Goal: Information Seeking & Learning: Learn about a topic

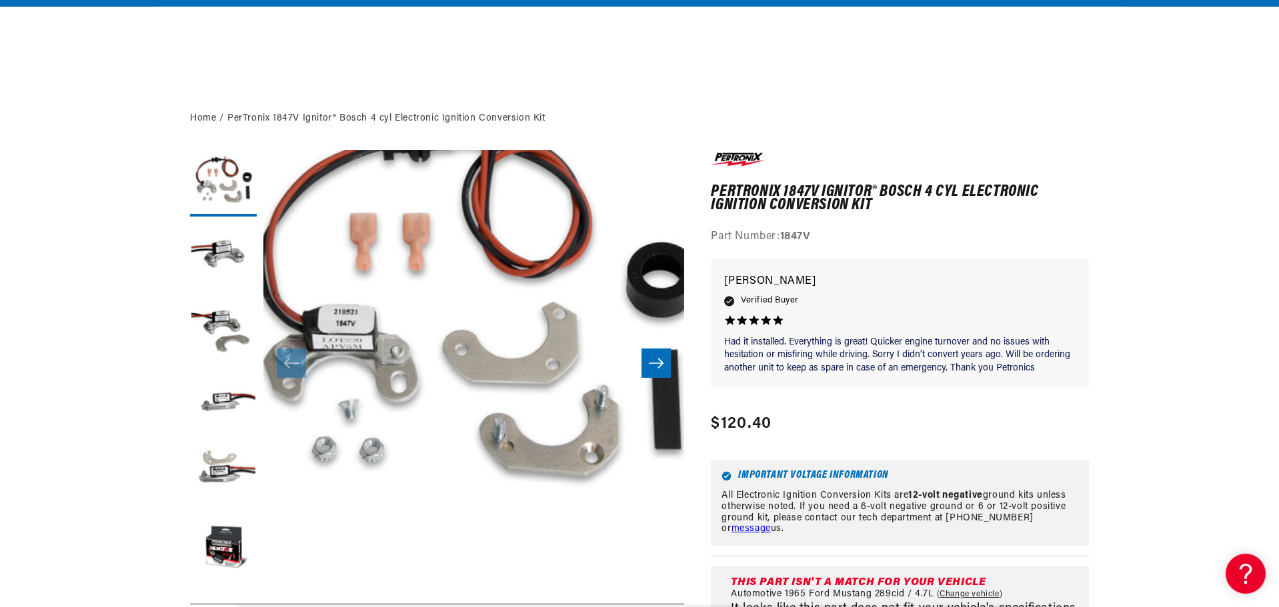
scroll to position [267, 0]
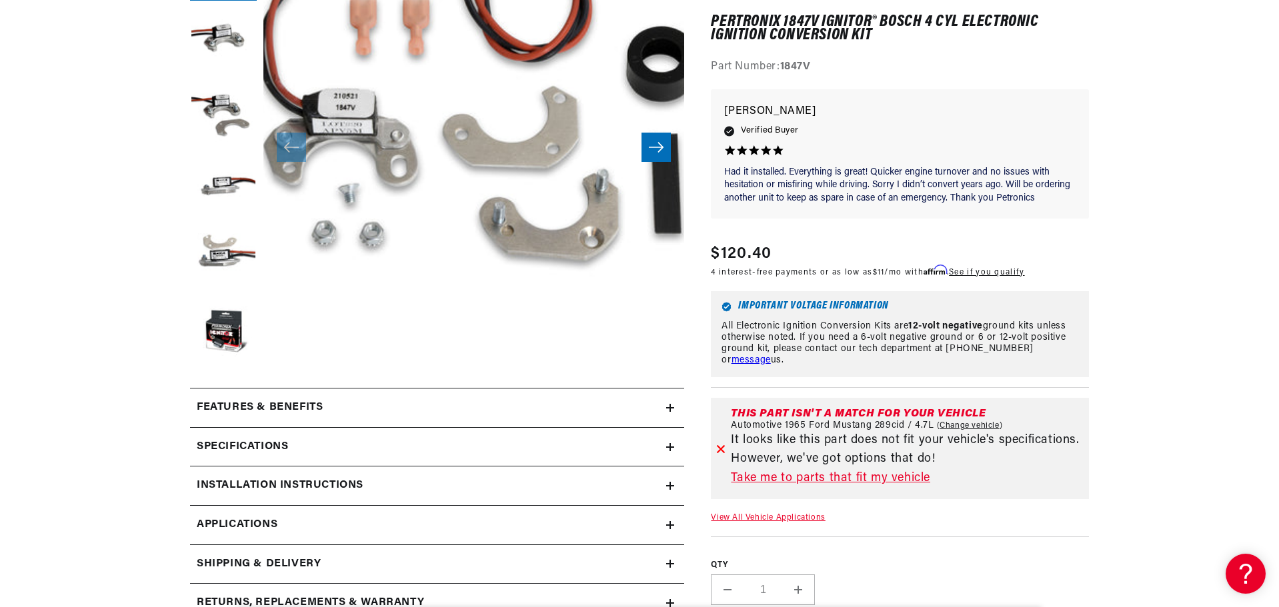
click at [772, 516] on link "View All Vehicle Applications" at bounding box center [768, 518] width 114 height 8
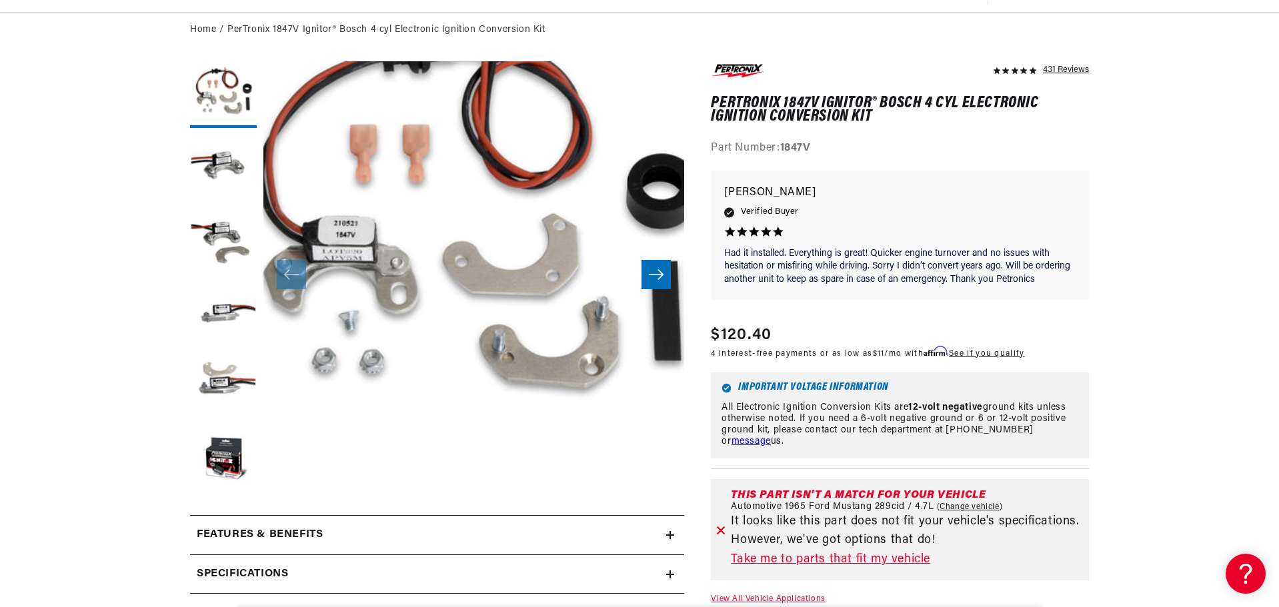
scroll to position [200, 0]
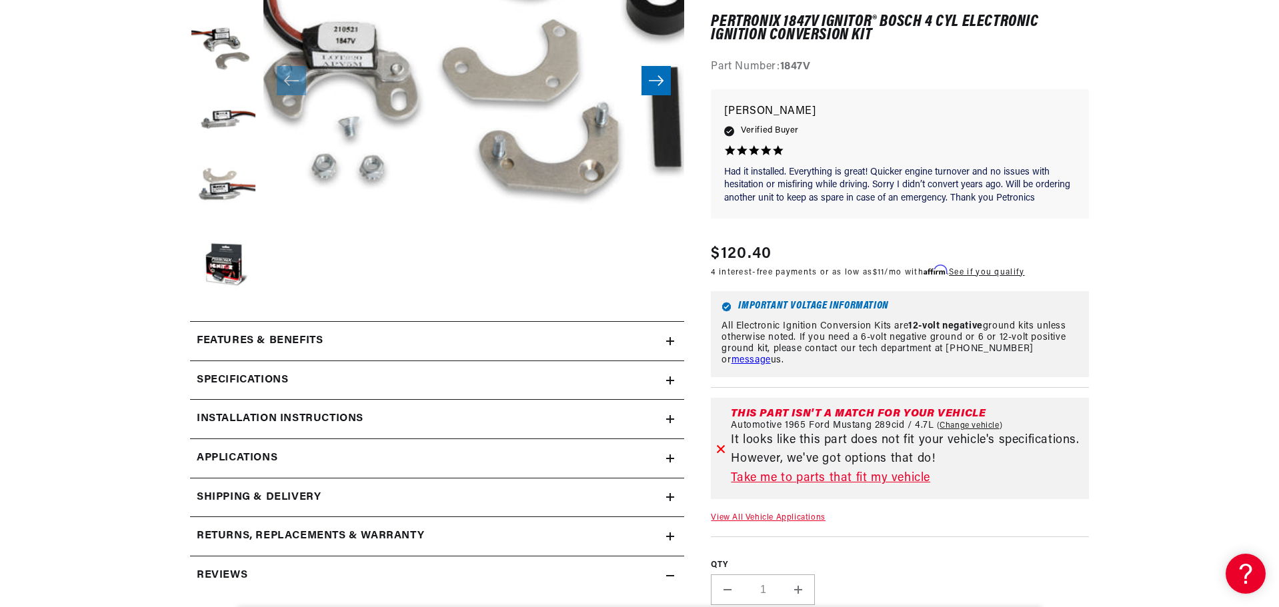
click at [290, 447] on link "Applications" at bounding box center [437, 458] width 494 height 39
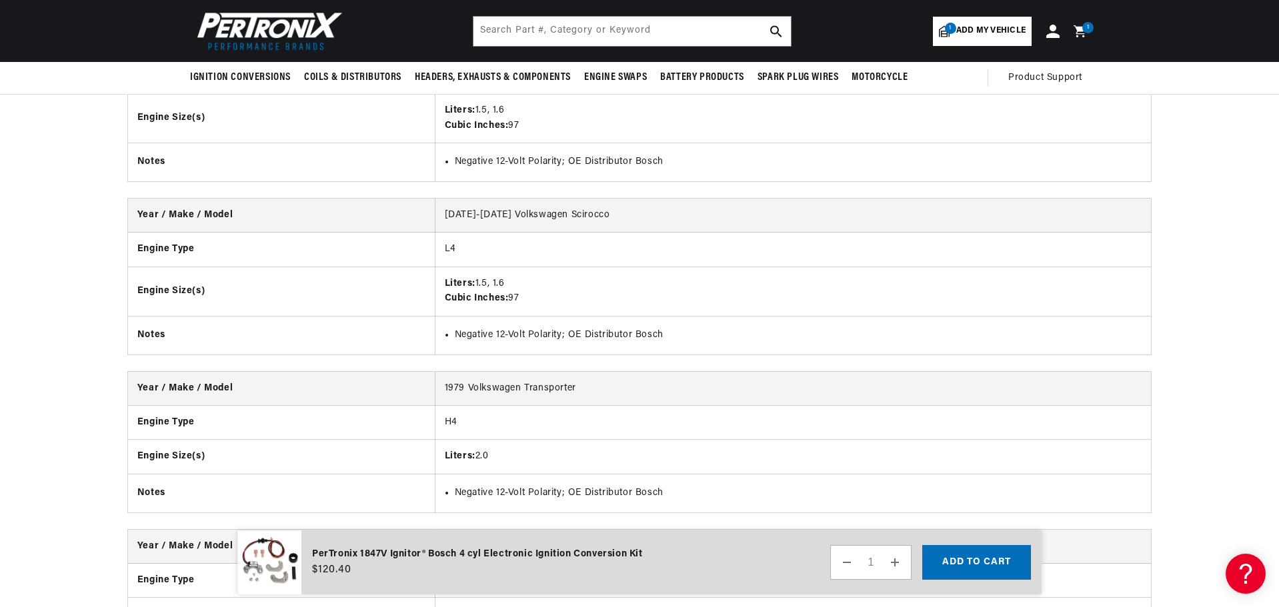
scroll to position [10358, 0]
click at [541, 21] on input "text" at bounding box center [631, 31] width 317 height 29
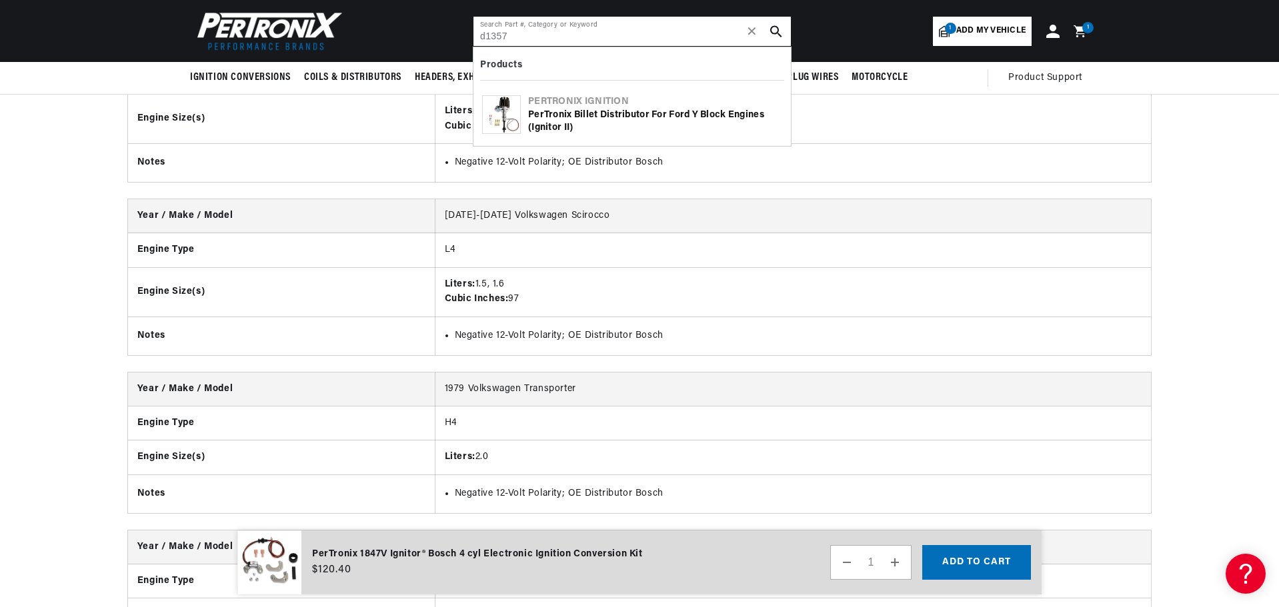
scroll to position [0, 833]
type input "d135700"
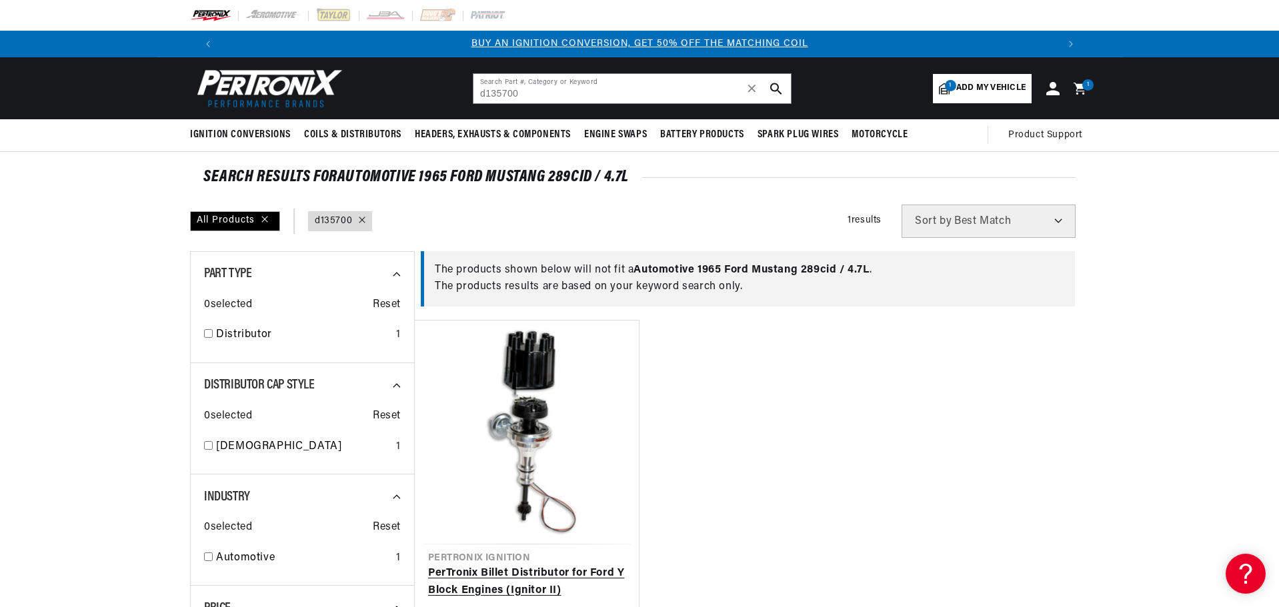
click at [551, 565] on link "PerTronix Billet Distributor for Ford Y Block Engines (Ignitor II)" at bounding box center [526, 582] width 197 height 34
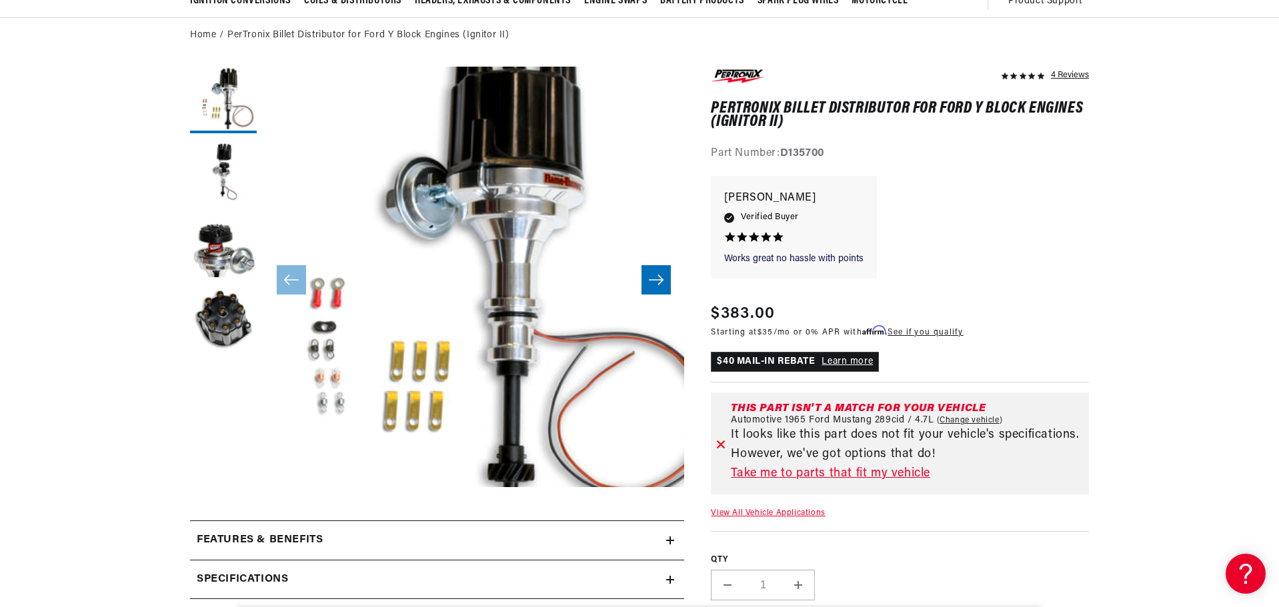
scroll to position [200, 0]
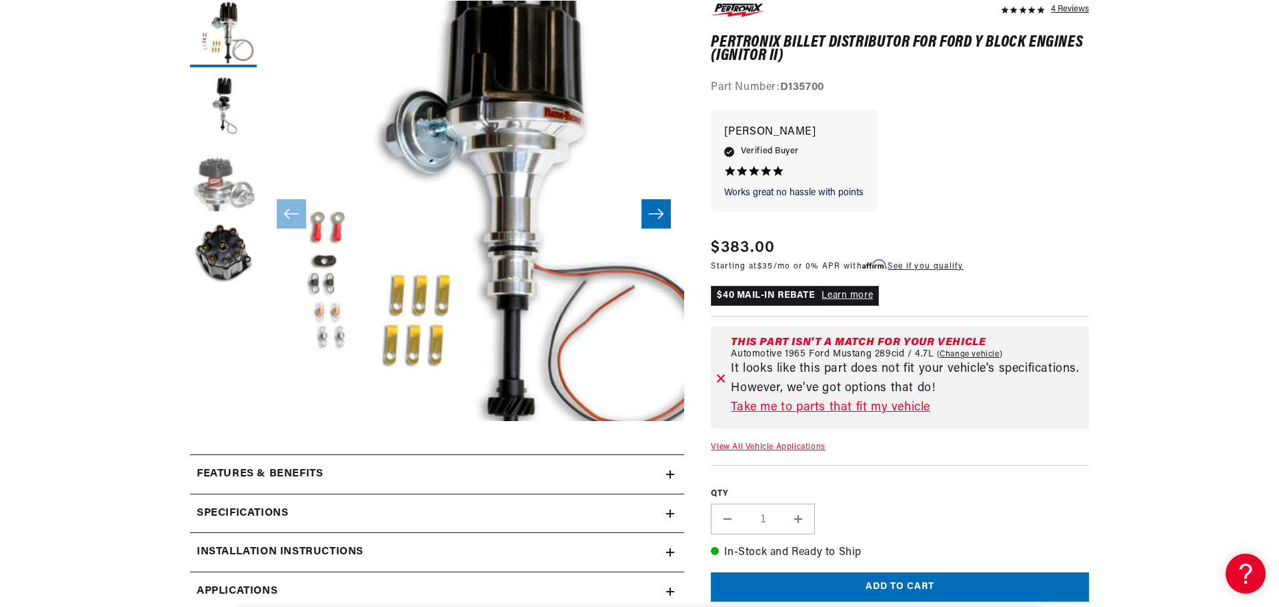
click at [203, 158] on button "Load image 3 in gallery view" at bounding box center [223, 180] width 67 height 67
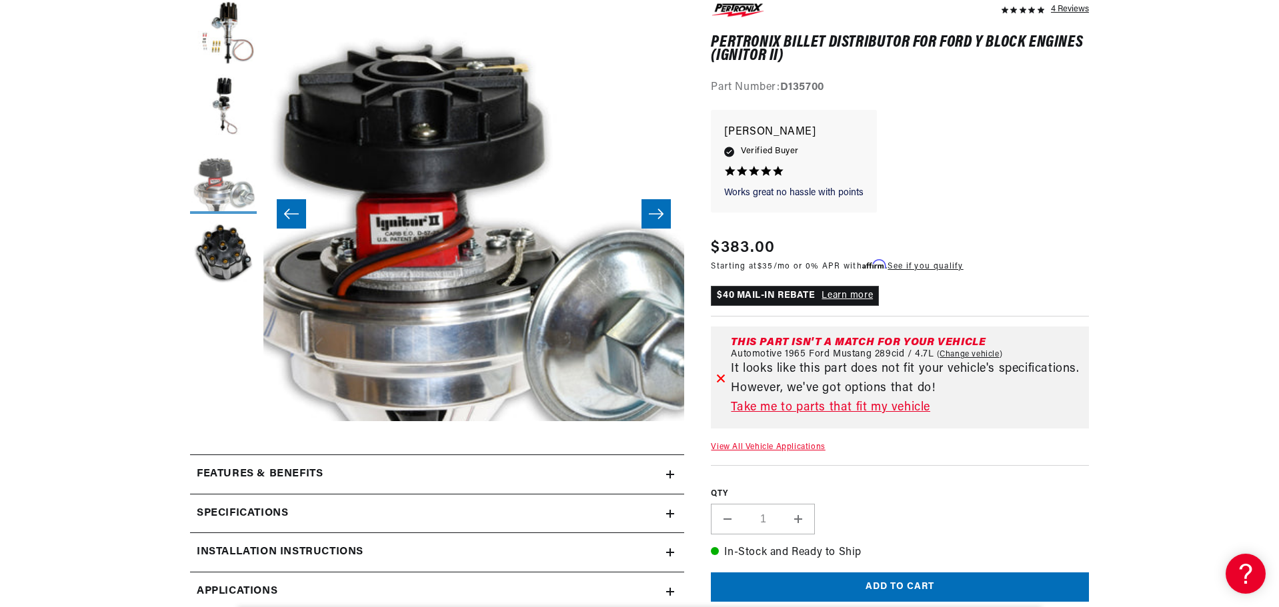
scroll to position [0, 833]
click at [232, 98] on button "Load image 2 in gallery view" at bounding box center [223, 107] width 67 height 67
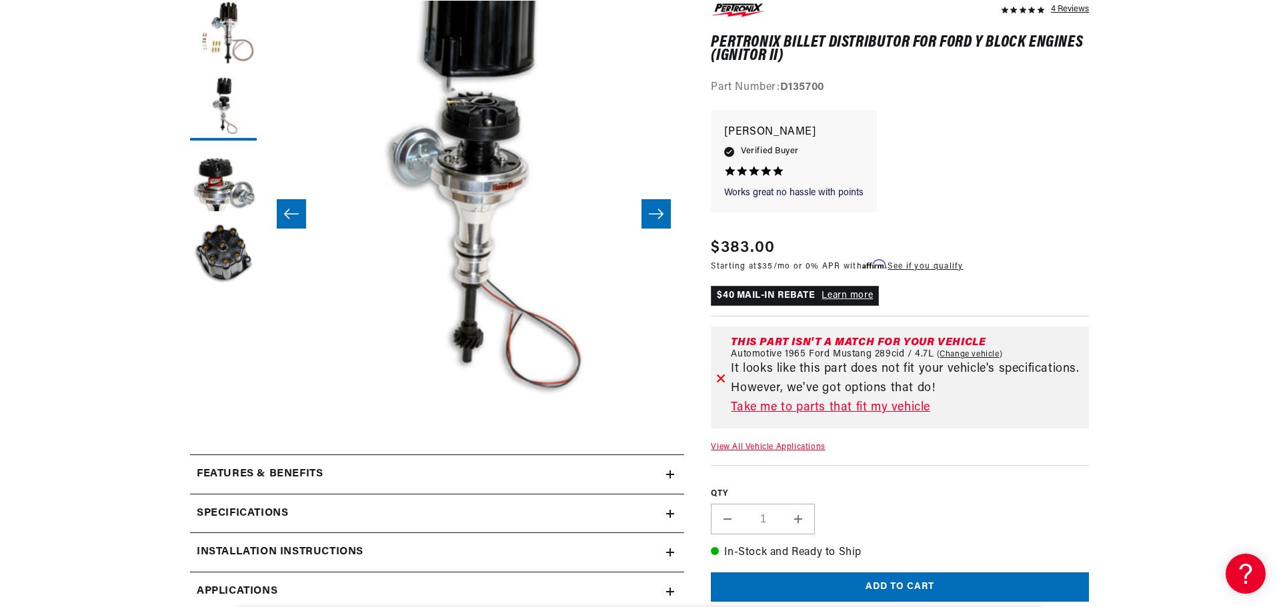
scroll to position [42, 421]
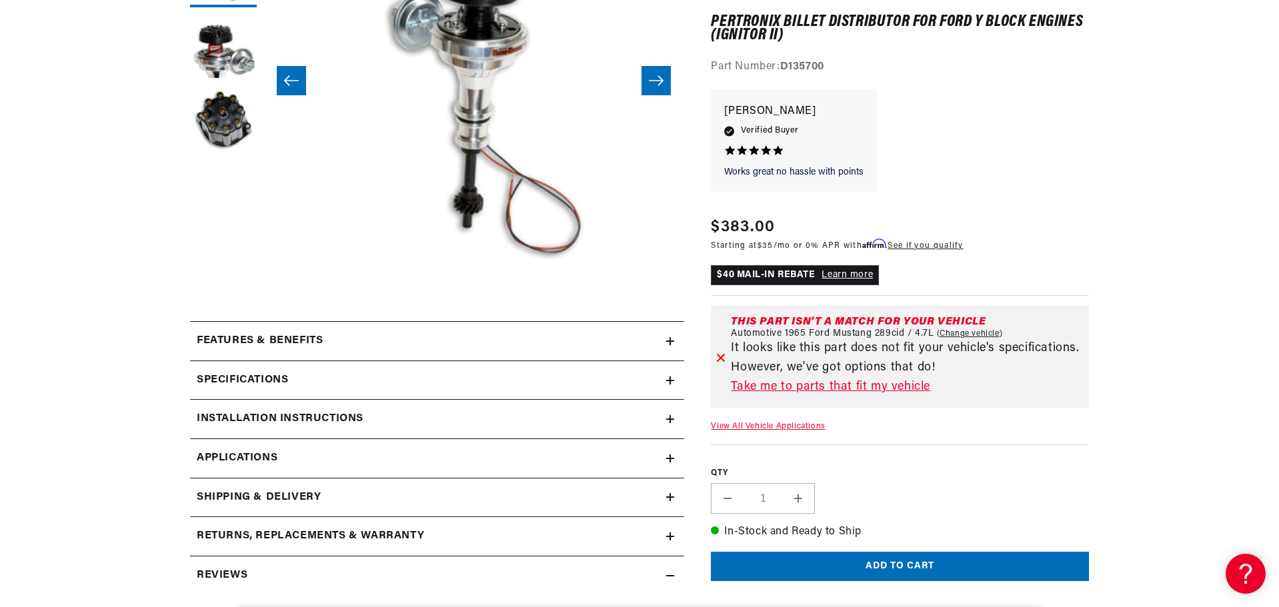
click at [289, 451] on link "Applications" at bounding box center [437, 458] width 494 height 39
